Goal: Find specific page/section: Find specific page/section

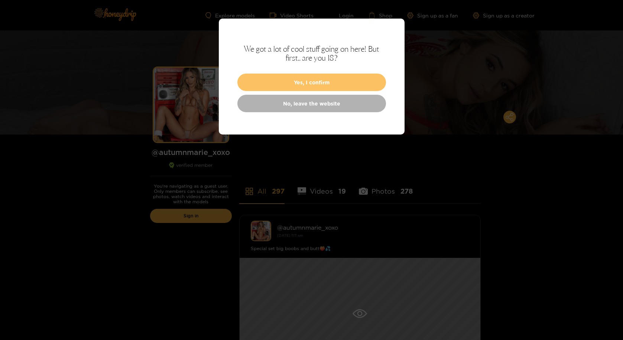
click at [339, 76] on button "Yes, I confirm" at bounding box center [311, 82] width 149 height 17
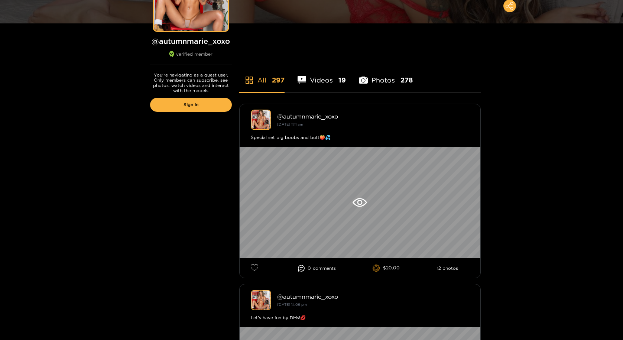
scroll to position [111, 0]
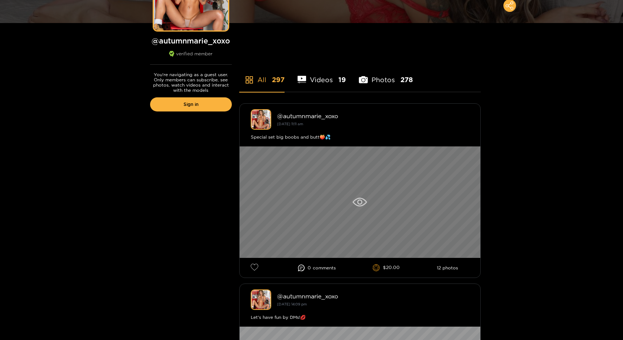
click at [363, 205] on icon at bounding box center [360, 202] width 14 height 9
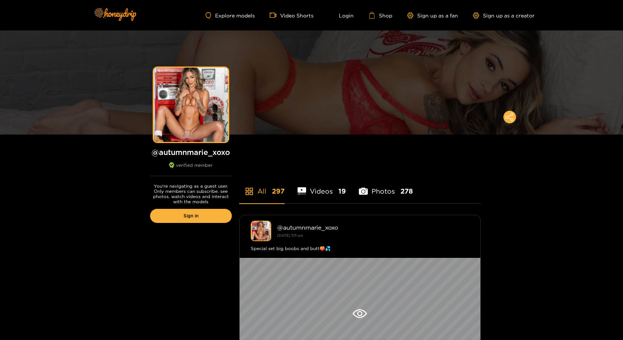
click at [215, 151] on h1 "@ autumnmarie_xoxo" at bounding box center [191, 151] width 82 height 9
copy h1 "autumnmarie_xoxo"
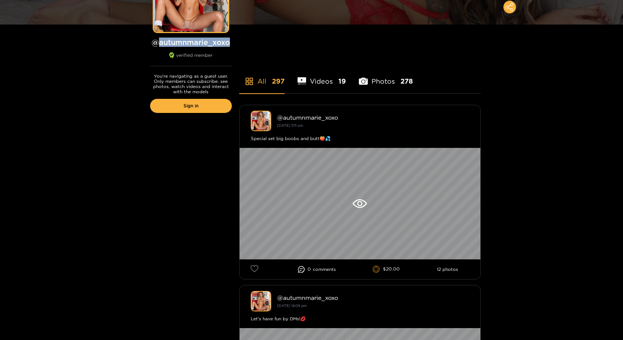
scroll to position [111, 0]
